Goal: Task Accomplishment & Management: Manage account settings

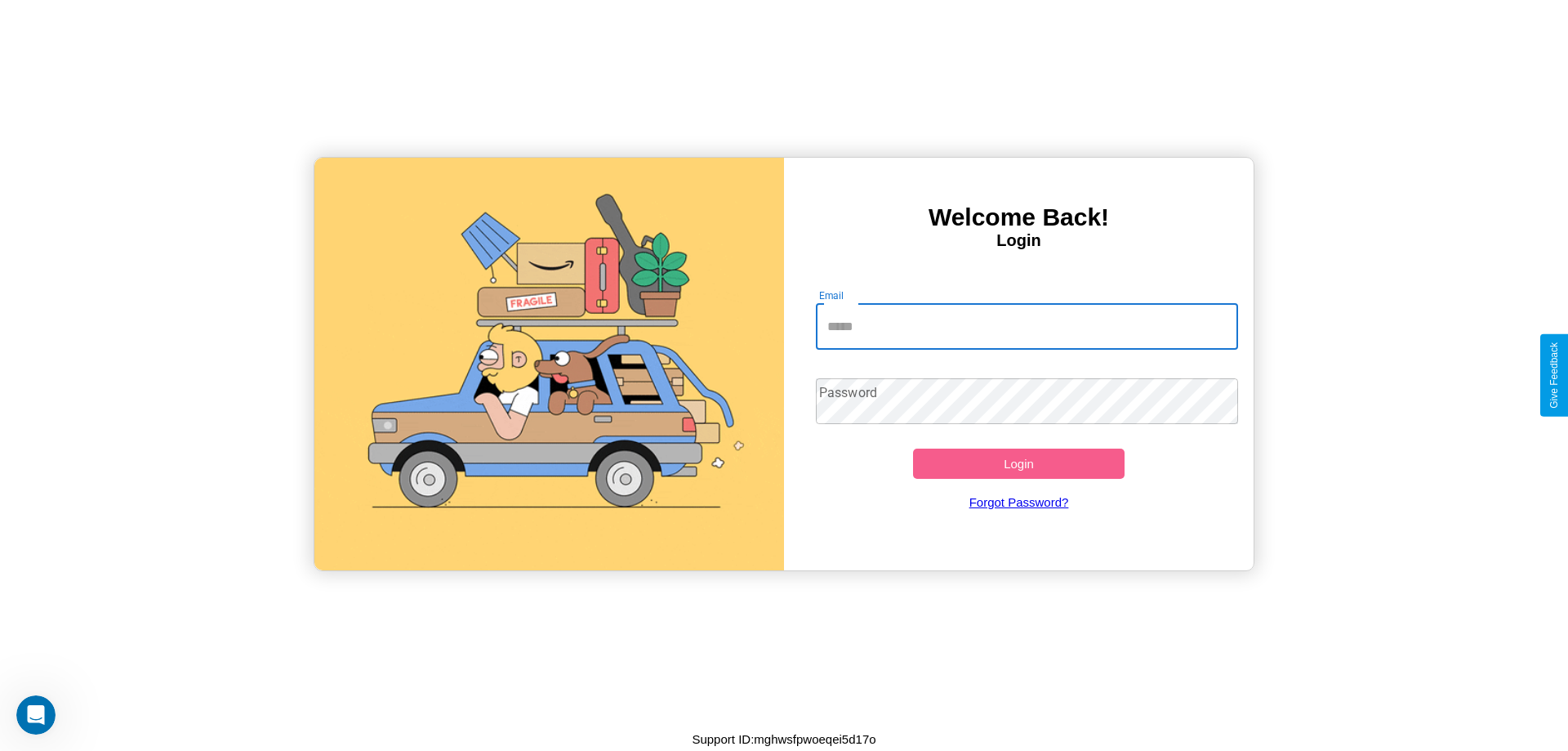
click at [1026, 326] on input "Email" at bounding box center [1027, 327] width 423 height 46
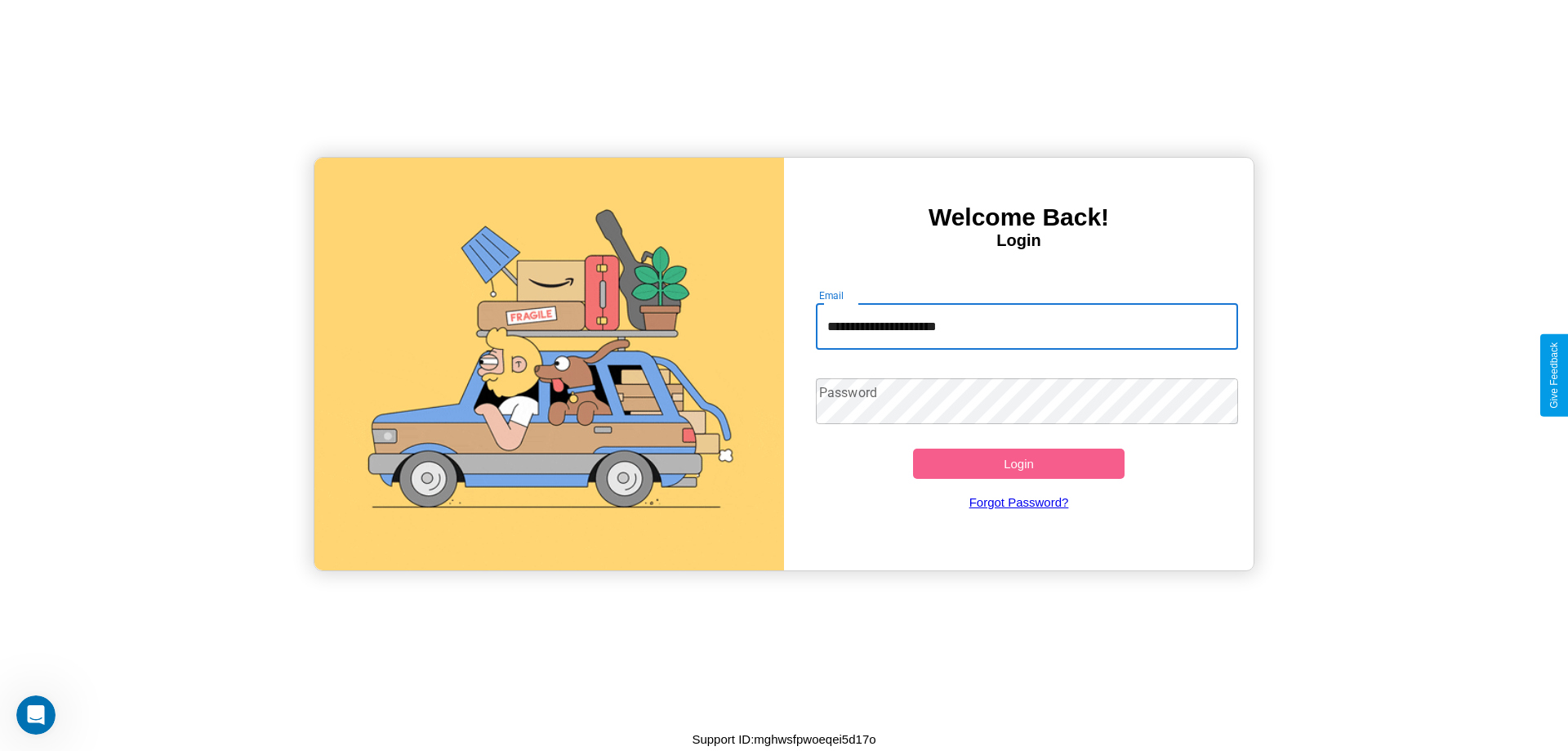
type input "**********"
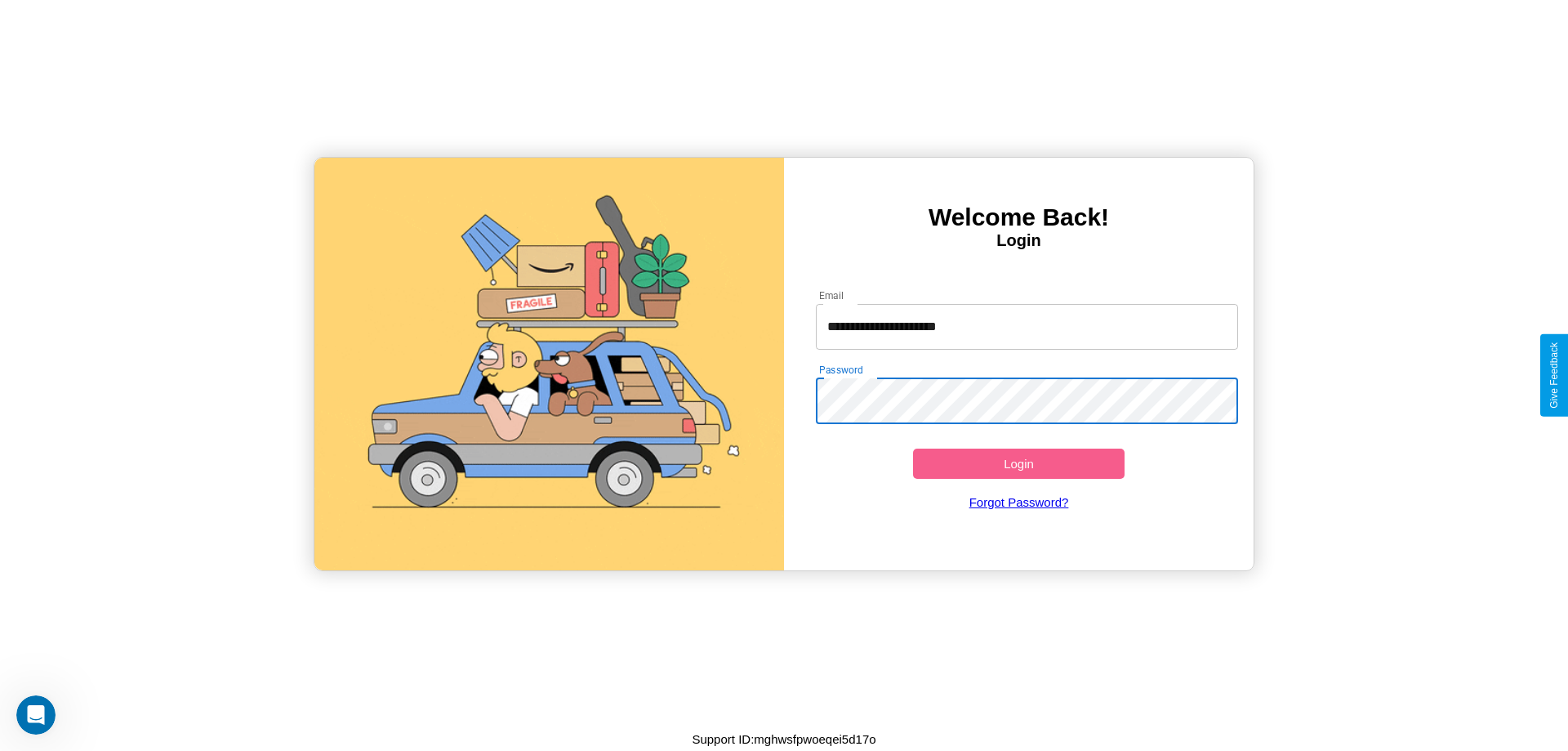
click at [1019, 463] on button "Login" at bounding box center [1019, 463] width 212 height 30
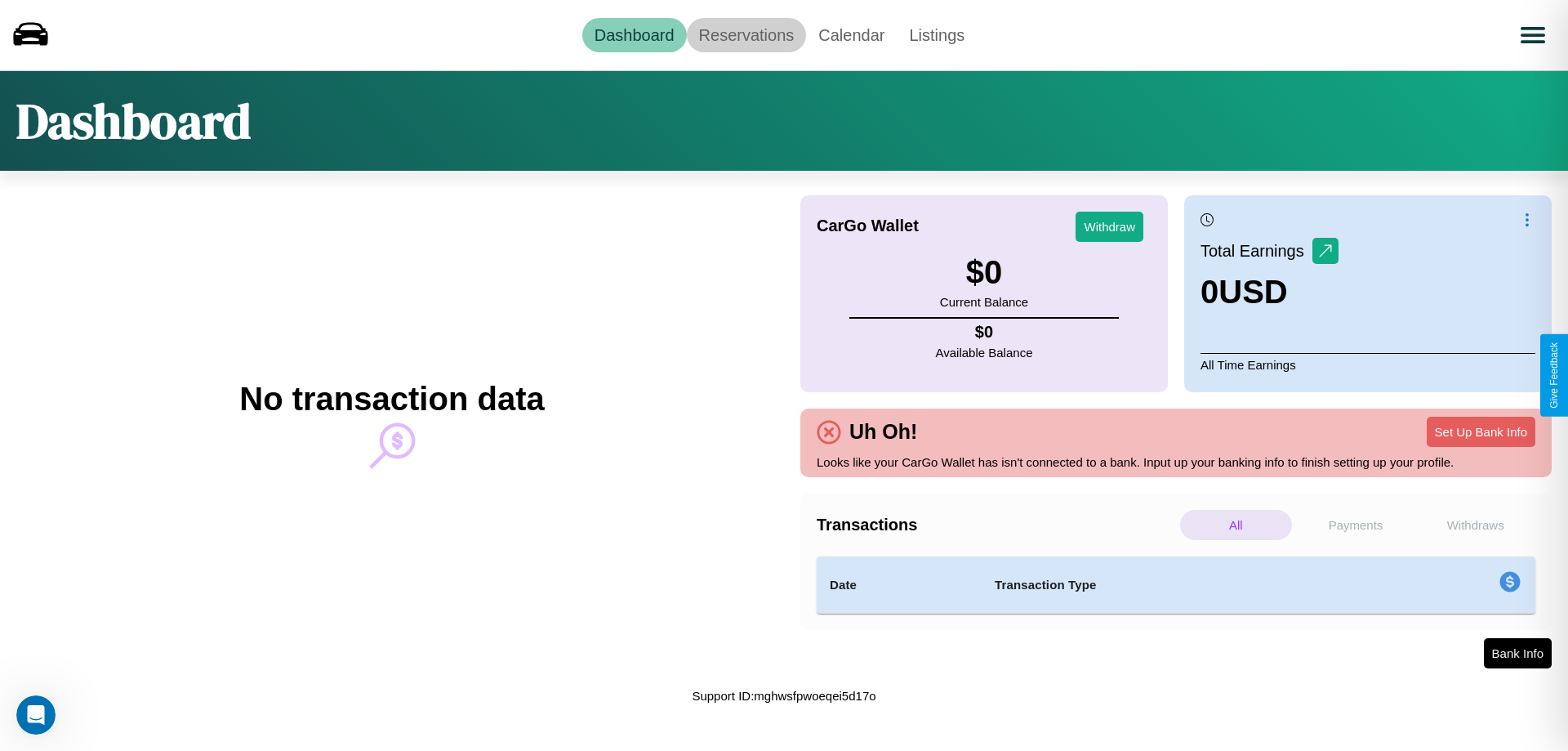
click at [746, 35] on link "Reservations" at bounding box center [746, 35] width 120 height 35
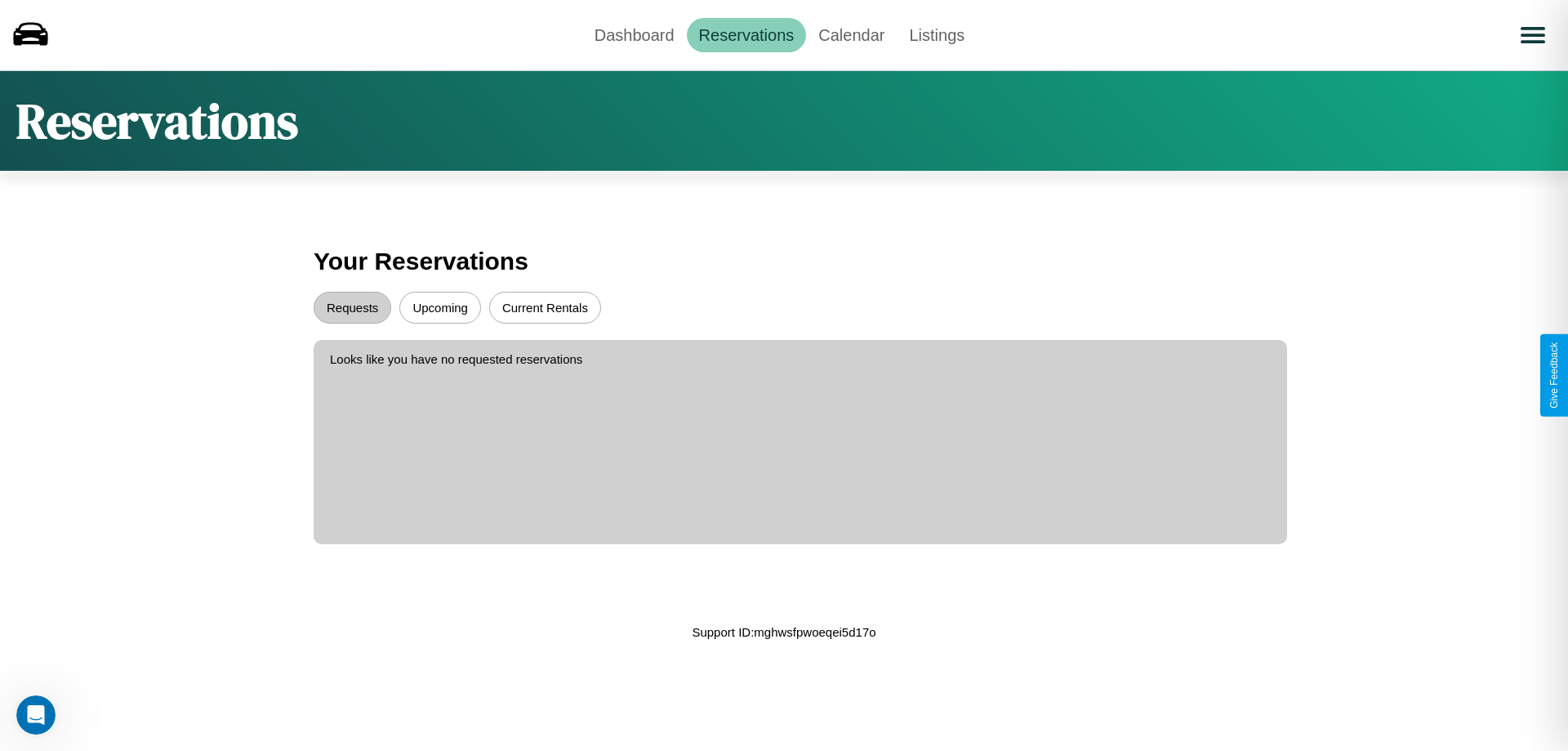
click at [441, 307] on button "Upcoming" at bounding box center [440, 307] width 82 height 32
click at [352, 307] on button "Requests" at bounding box center [352, 307] width 78 height 32
click at [634, 35] on link "Dashboard" at bounding box center [634, 35] width 105 height 35
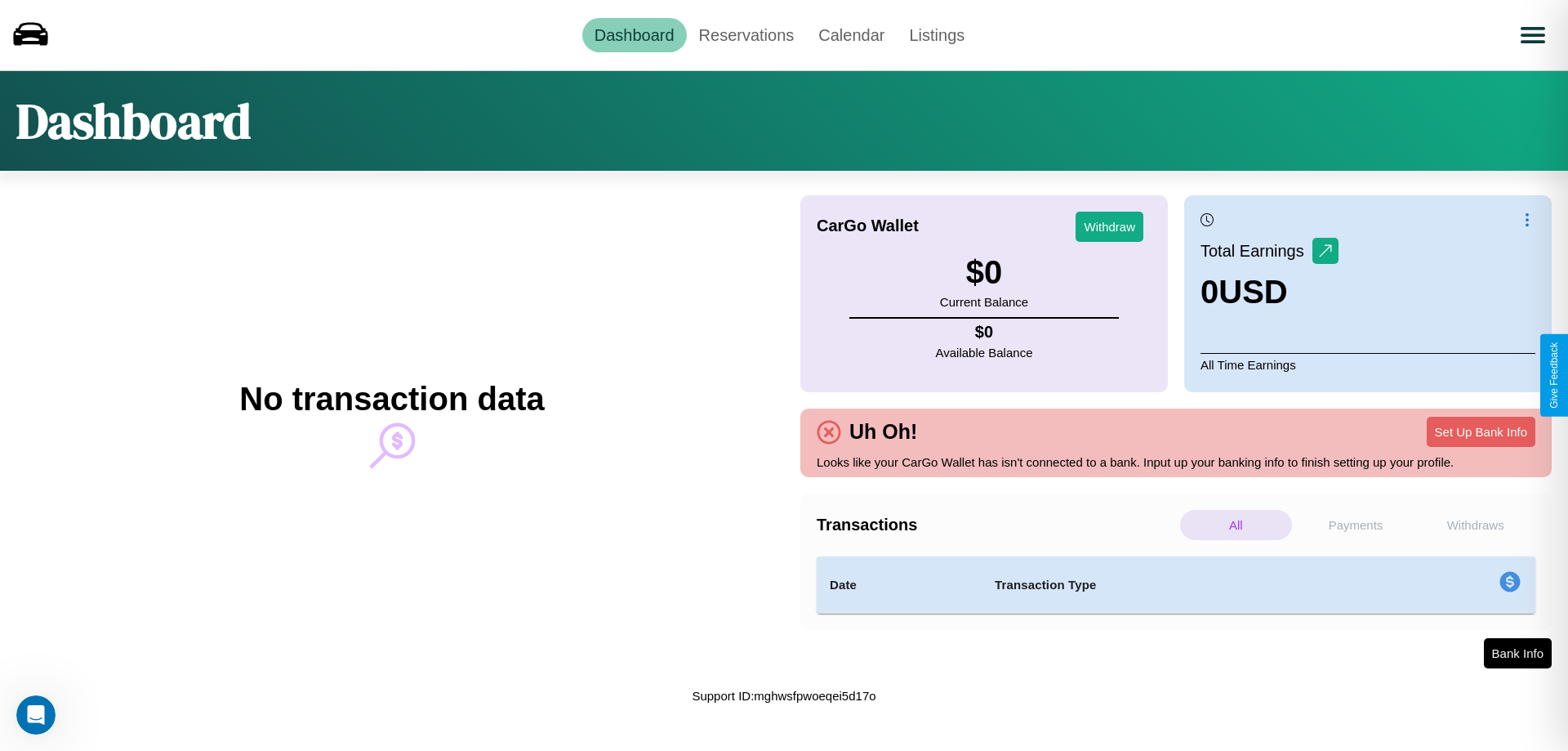
click at [1475, 525] on p "Withdraws" at bounding box center [1476, 525] width 112 height 30
click at [1355, 525] on p "Payments" at bounding box center [1356, 525] width 112 height 30
click at [1475, 525] on p "Withdraws" at bounding box center [1476, 525] width 112 height 30
